Goal: Information Seeking & Learning: Learn about a topic

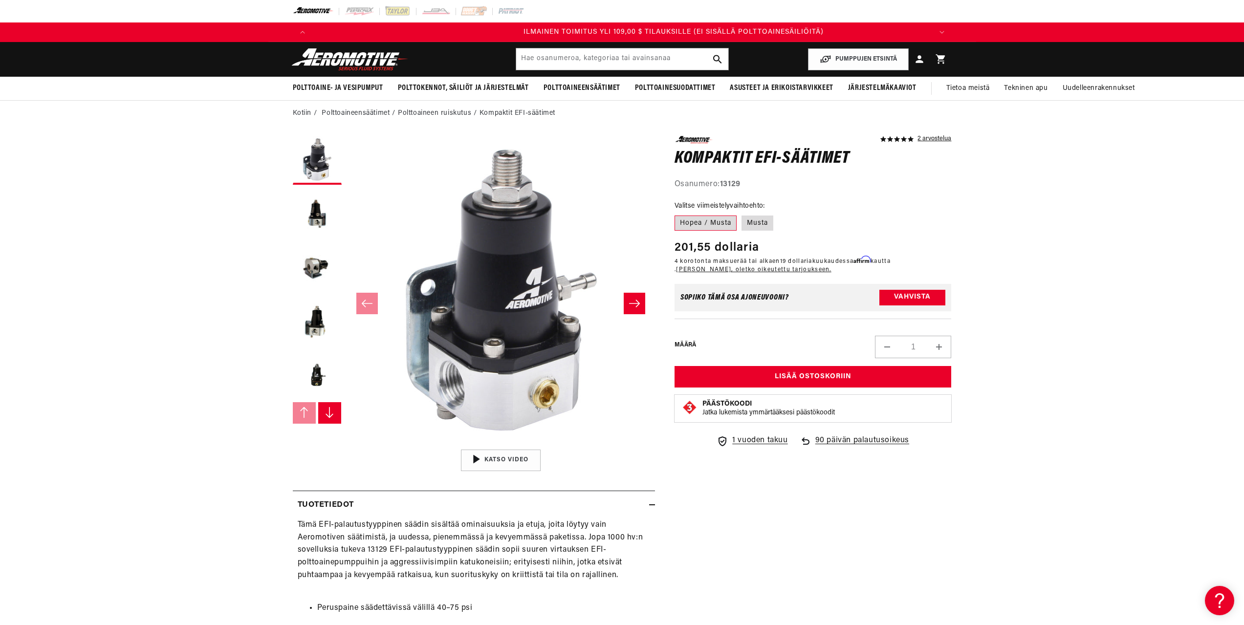
scroll to position [0, 1860]
click at [322, 217] on button "Lataa kuva 2 gallerianäkymään" at bounding box center [317, 214] width 49 height 49
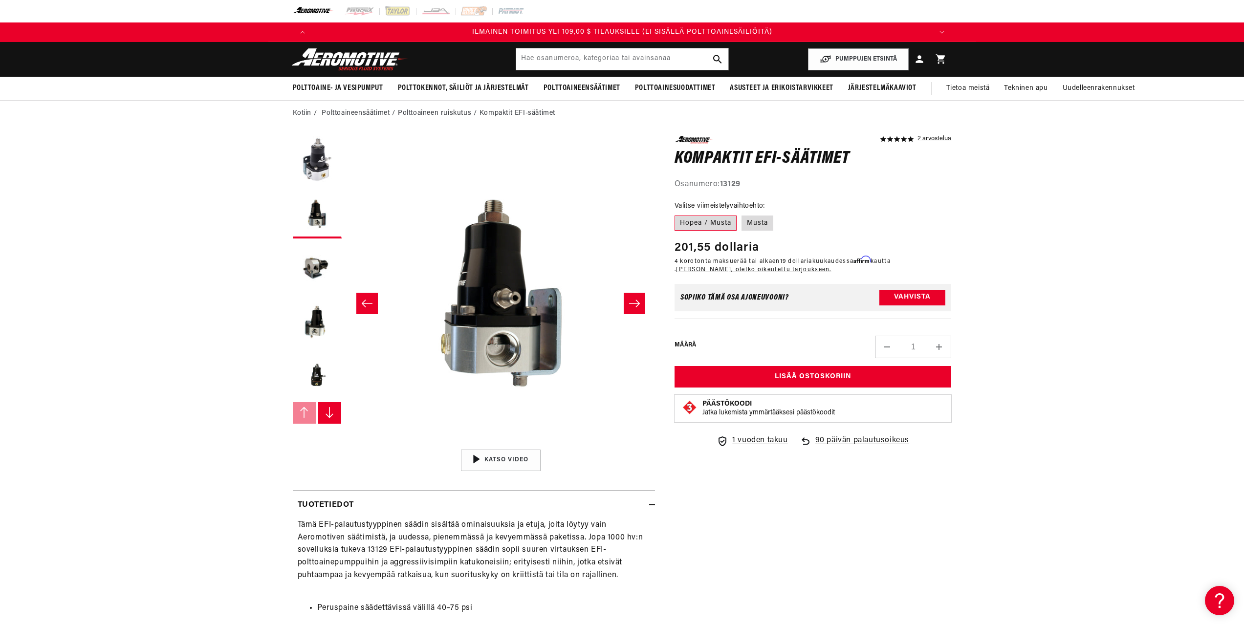
click at [638, 304] on icon "Liu'uta oikealle" at bounding box center [634, 303] width 11 height 7
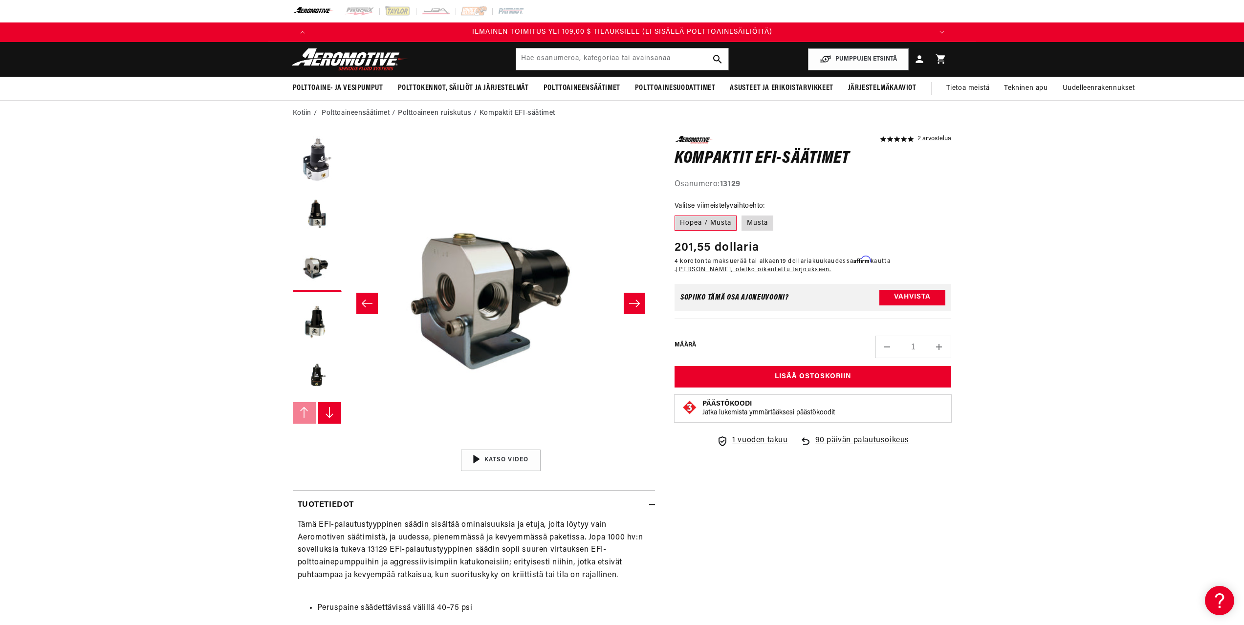
click at [638, 304] on icon "Liu'uta oikealle" at bounding box center [635, 304] width 12 height 10
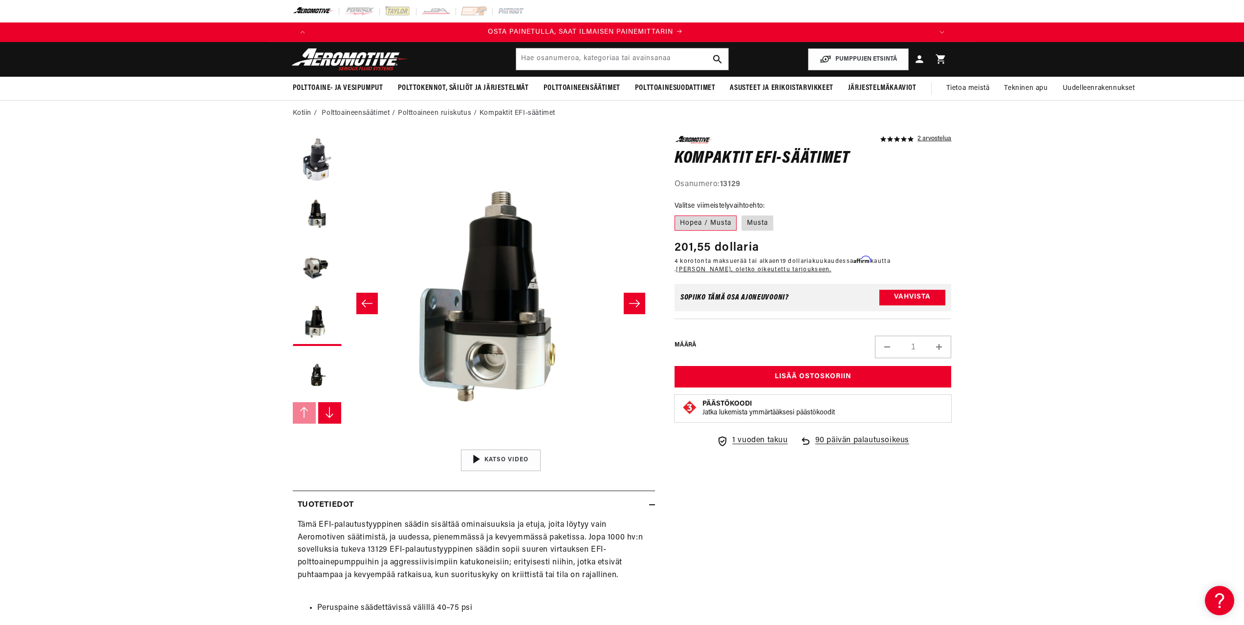
scroll to position [0, 0]
click at [638, 304] on icon "Liu'uta oikealle" at bounding box center [635, 304] width 12 height 10
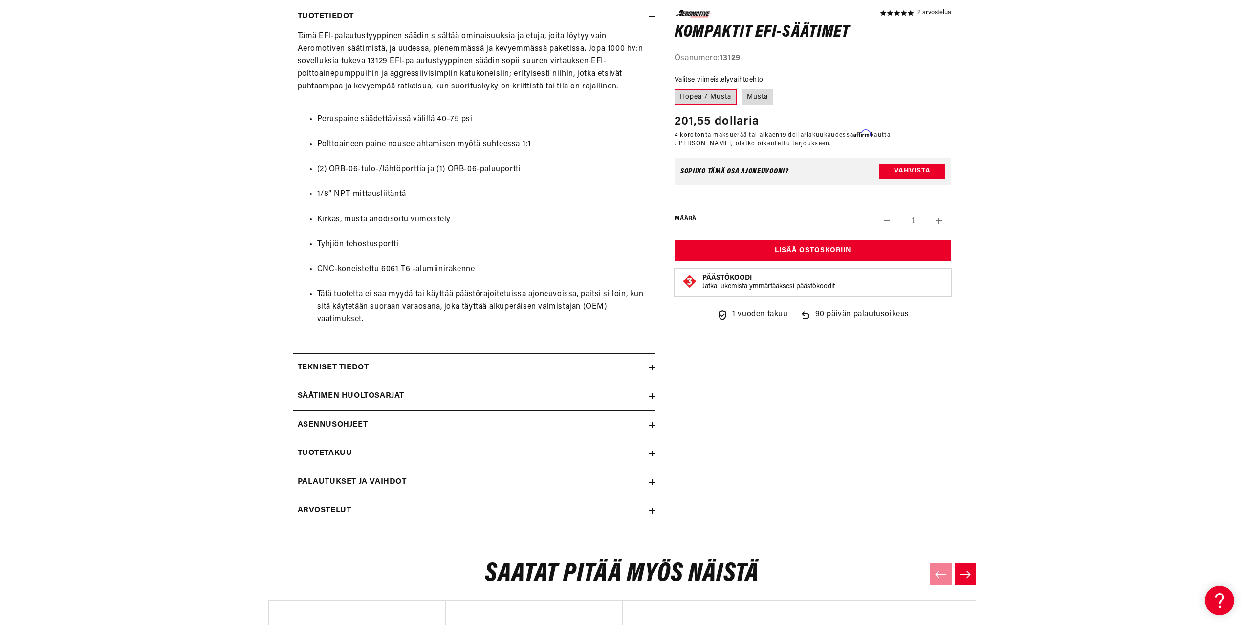
scroll to position [0, 1240]
click at [651, 364] on summary "Tekniset tiedot" at bounding box center [474, 368] width 362 height 28
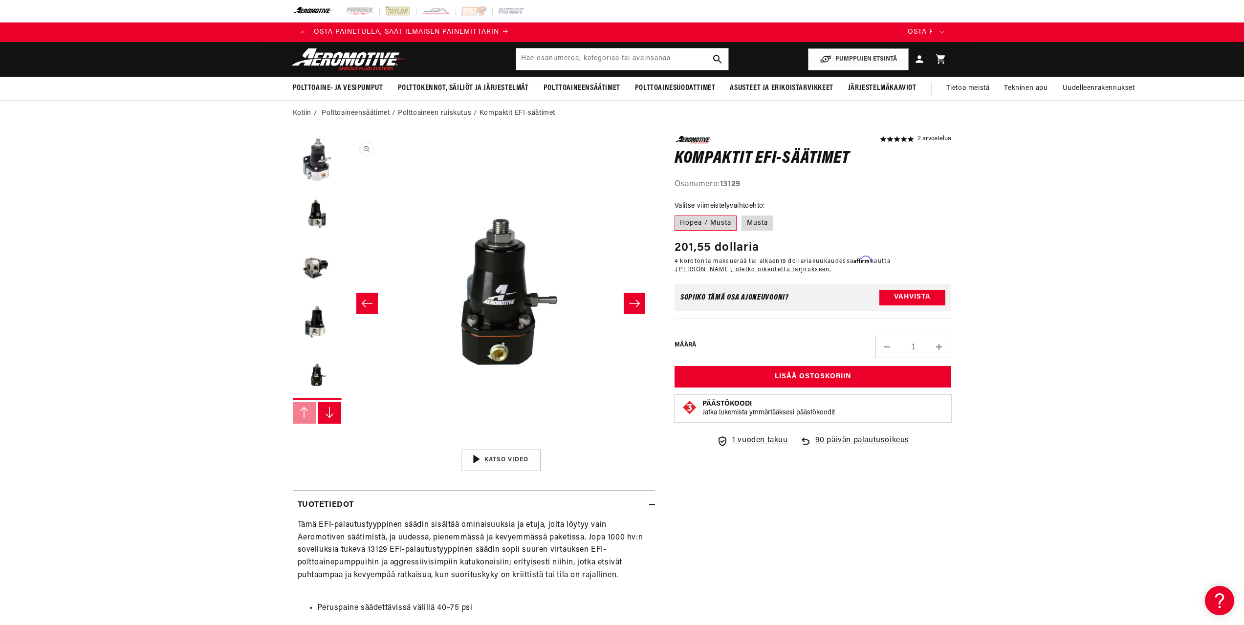
scroll to position [0, 0]
click at [636, 301] on icon "Liu'uta oikealle" at bounding box center [634, 303] width 11 height 7
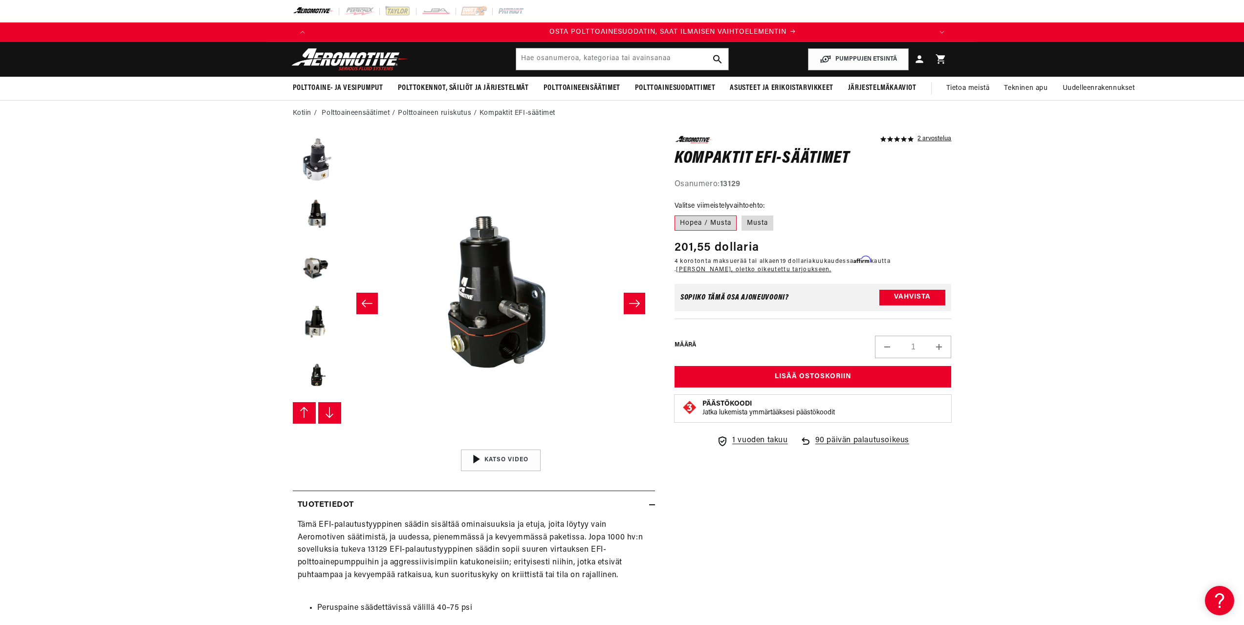
scroll to position [0, 620]
click at [636, 301] on icon "Liu'uta oikealle" at bounding box center [635, 304] width 12 height 10
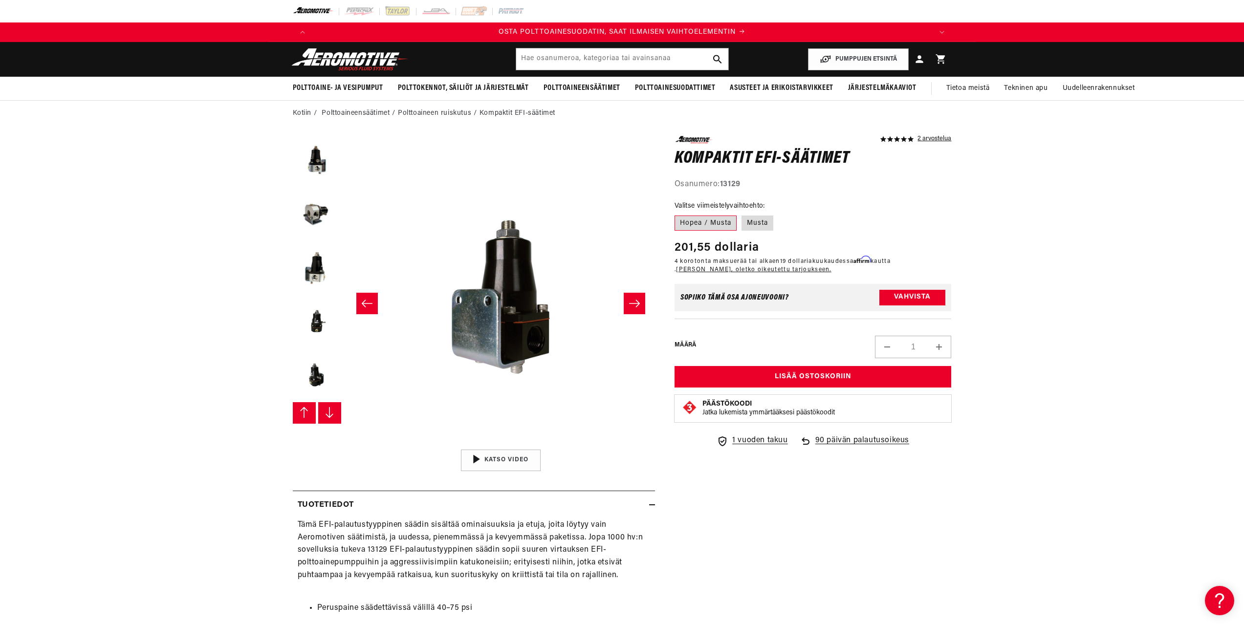
scroll to position [108, 0]
click at [636, 301] on icon "Liu'uta oikealle" at bounding box center [635, 304] width 12 height 10
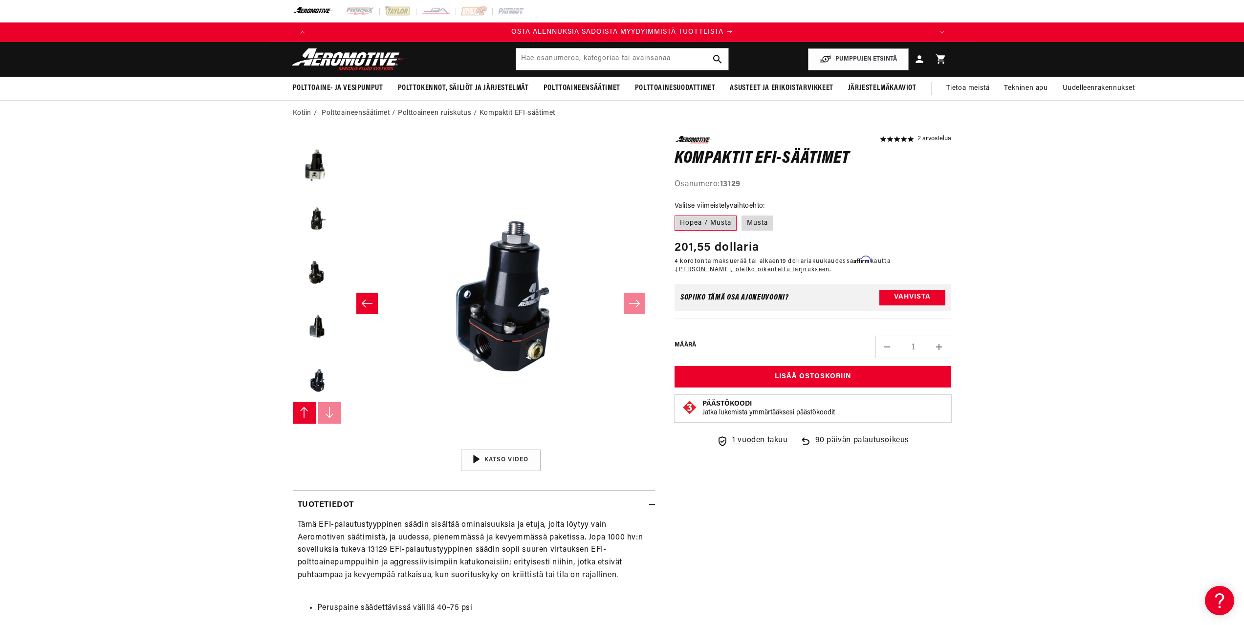
scroll to position [0, 0]
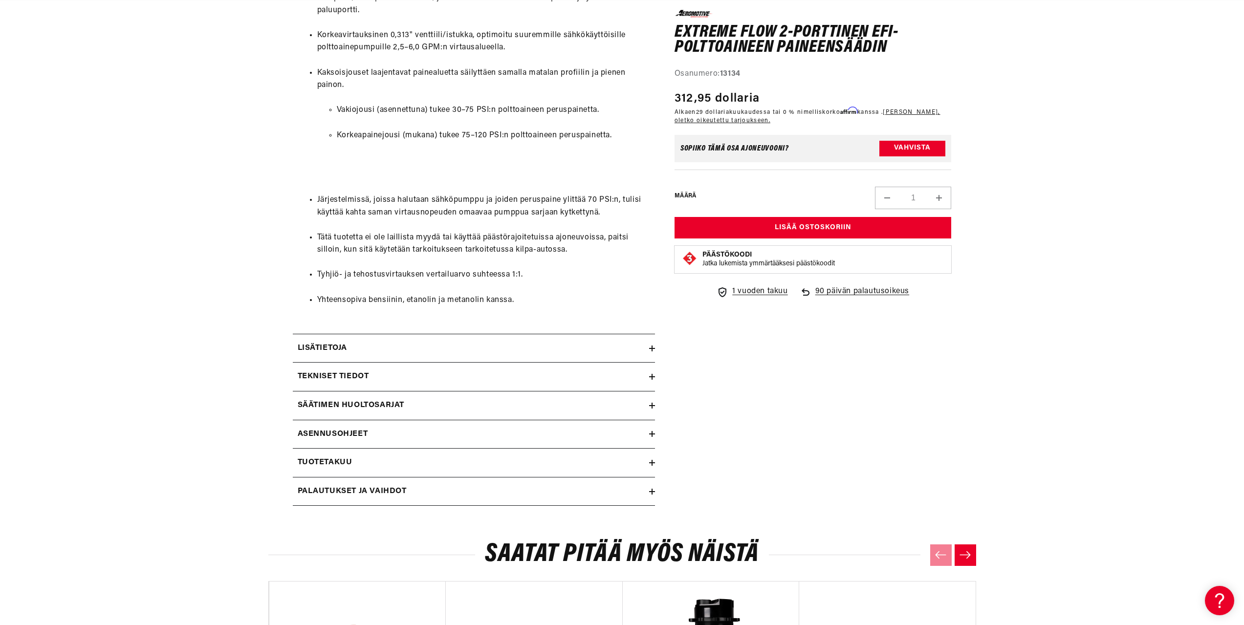
scroll to position [0, 1240]
click at [650, 375] on icon at bounding box center [652, 377] width 6 height 6
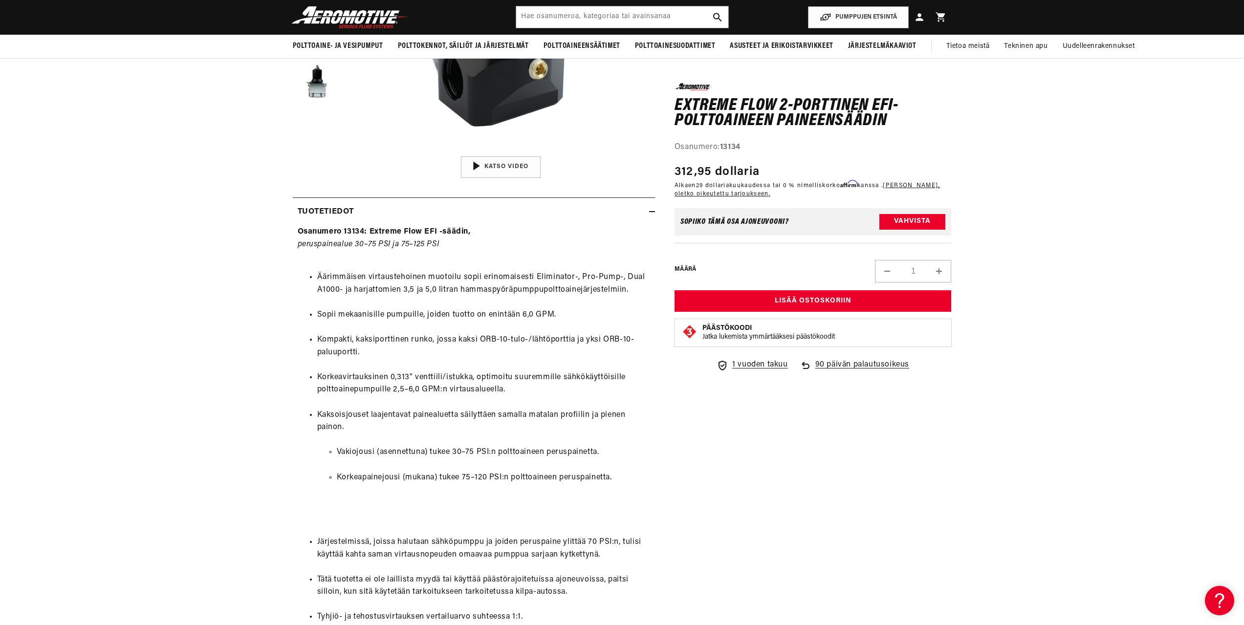
scroll to position [0, 0]
